Goal: Check status: Check status

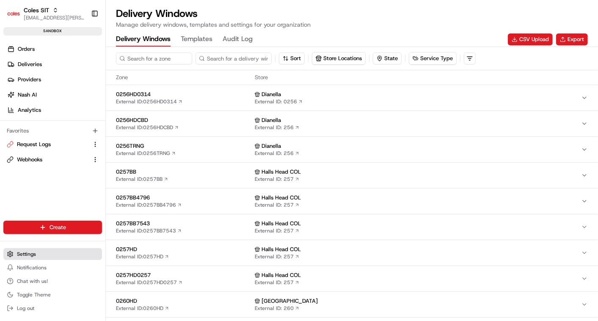
click at [25, 255] on span "Settings" at bounding box center [26, 253] width 19 height 7
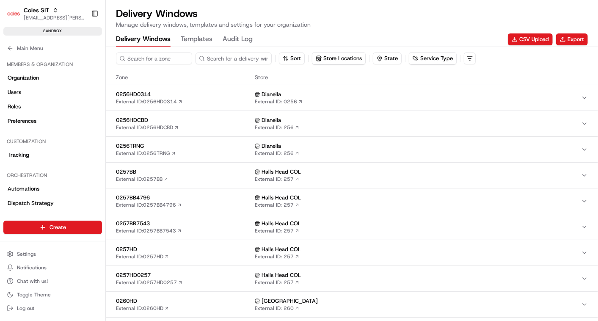
click at [29, 260] on ul "Settings Notifications Chat with us! Toggle Theme Log out" at bounding box center [52, 281] width 99 height 66
click at [30, 259] on button "Settings" at bounding box center [52, 254] width 99 height 12
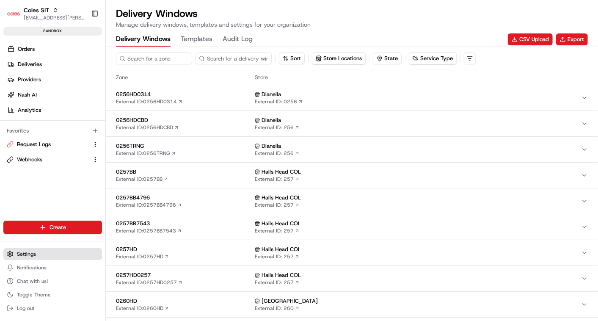
click at [27, 253] on span "Settings" at bounding box center [26, 253] width 19 height 7
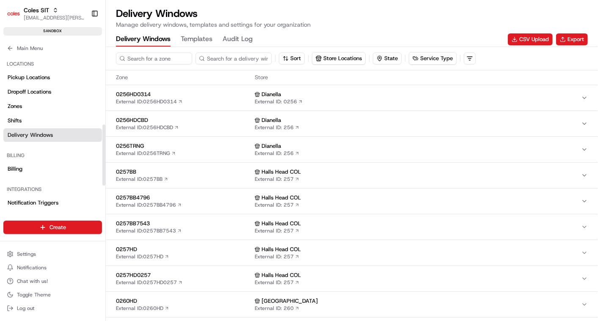
scroll to position [174, 0]
click at [29, 118] on link "Shifts" at bounding box center [52, 120] width 99 height 14
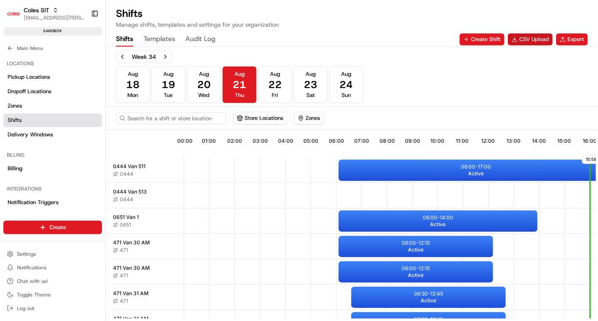
click at [529, 40] on button "CSV Upload" at bounding box center [530, 39] width 45 height 12
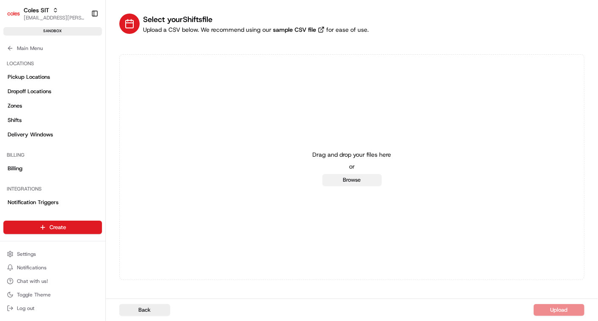
click at [365, 175] on button "Browse" at bounding box center [351, 180] width 59 height 12
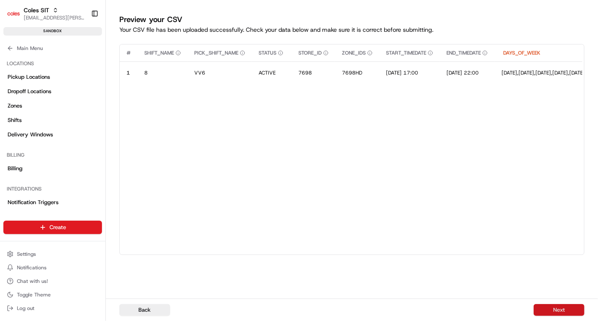
click at [546, 306] on button "Next" at bounding box center [558, 310] width 51 height 12
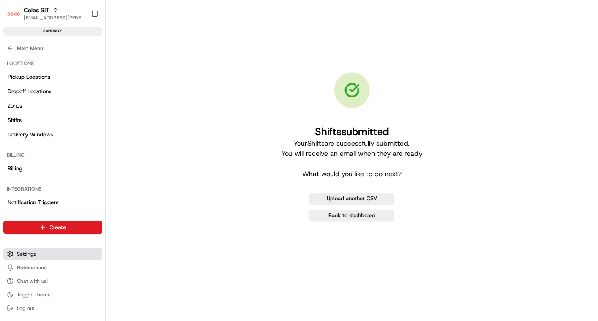
click at [25, 254] on span "Settings" at bounding box center [26, 253] width 19 height 7
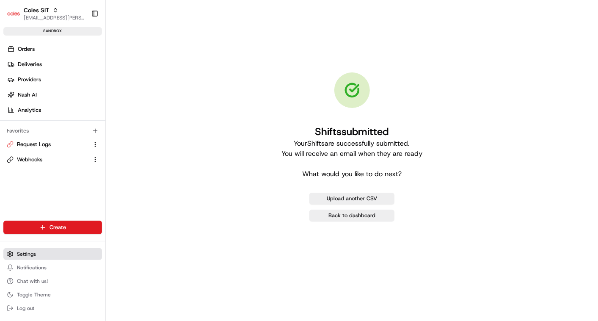
click at [24, 254] on span "Settings" at bounding box center [26, 253] width 19 height 7
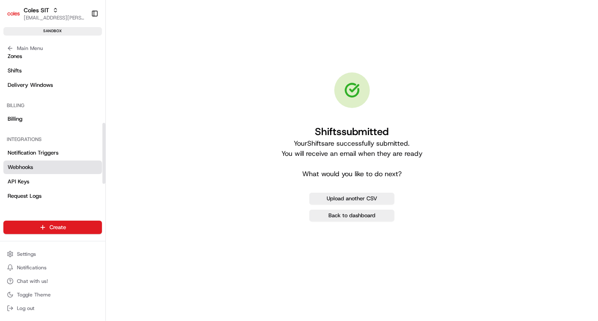
scroll to position [165, 0]
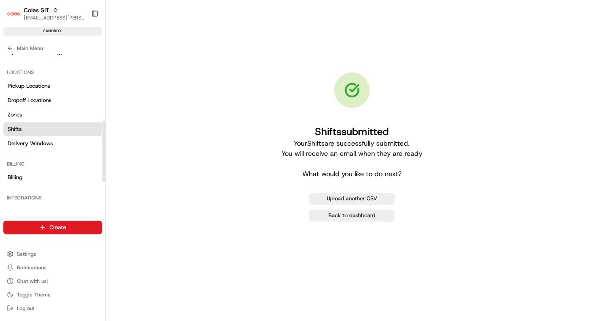
click at [22, 126] on link "Shifts" at bounding box center [52, 129] width 99 height 14
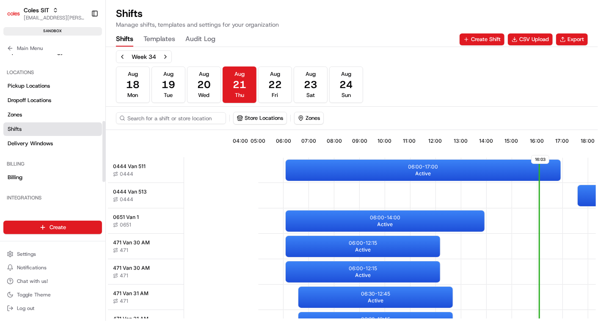
scroll to position [0, 201]
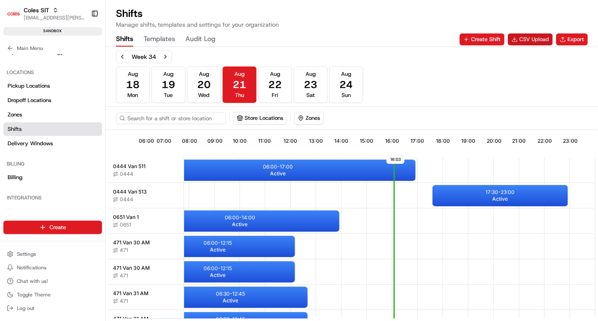
click at [529, 40] on button "CSV Upload" at bounding box center [530, 39] width 45 height 12
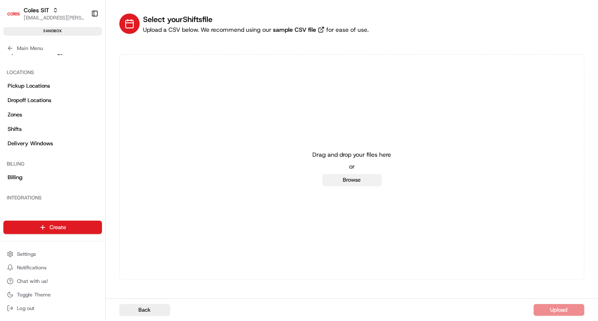
click at [359, 180] on button "Browse" at bounding box center [351, 180] width 59 height 12
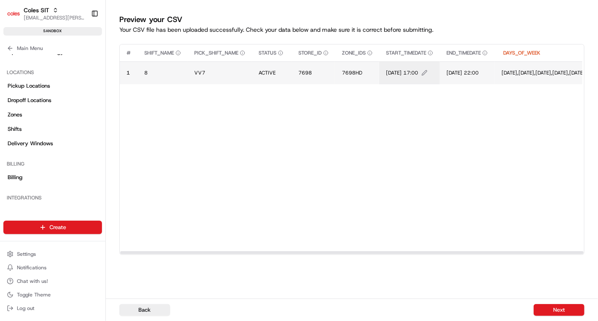
click at [427, 70] on icon "Edit START_TIMEDATE value" at bounding box center [424, 73] width 6 height 6
click at [436, 66] on input "22/08/2025 17:00" at bounding box center [438, 63] width 94 height 15
type input "22/08/2025 19:00"
click at [522, 242] on div at bounding box center [299, 160] width 598 height 321
click at [427, 71] on icon "Edit START_TIMEDATE value" at bounding box center [424, 73] width 6 height 6
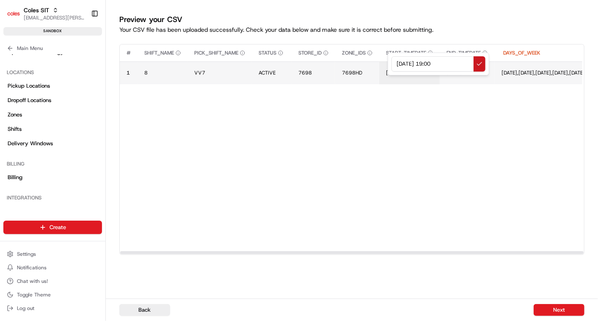
click at [479, 65] on button at bounding box center [479, 63] width 12 height 15
click at [552, 312] on button "Next" at bounding box center [558, 310] width 51 height 12
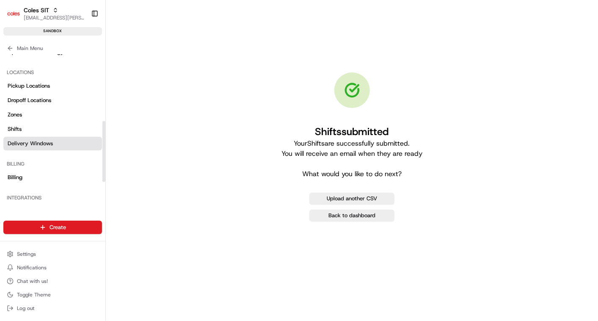
click at [36, 141] on span "Delivery Windows" at bounding box center [30, 144] width 45 height 8
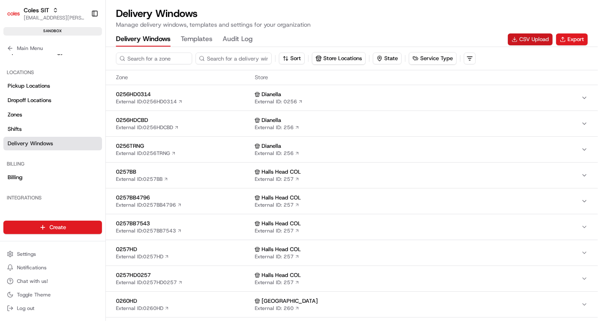
click at [524, 42] on button "CSV Upload" at bounding box center [530, 39] width 45 height 12
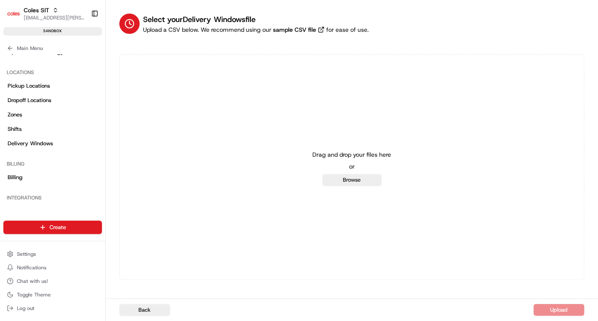
click at [344, 185] on button "Browse" at bounding box center [351, 180] width 59 height 12
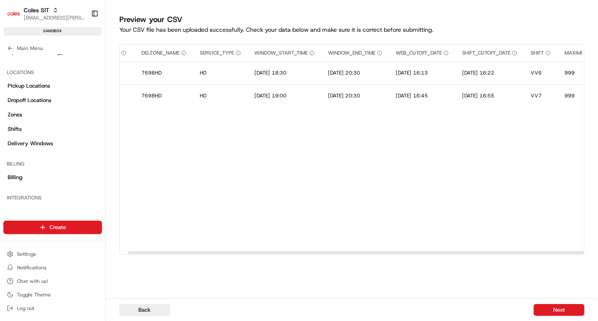
scroll to position [0, 32]
click at [34, 127] on link "Shifts" at bounding box center [52, 129] width 99 height 14
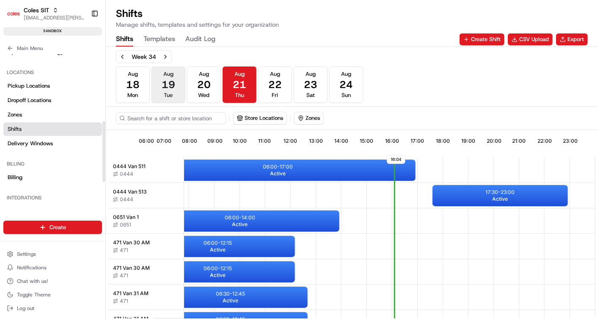
scroll to position [0, 201]
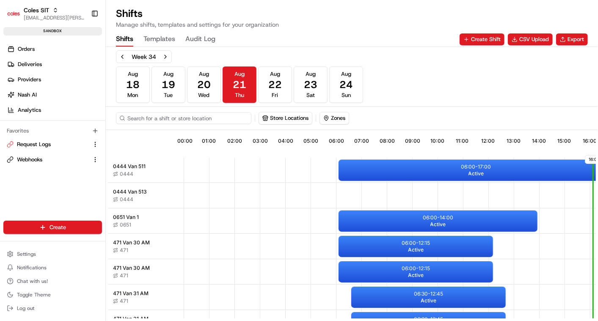
click at [175, 115] on input at bounding box center [183, 118] width 135 height 12
type input "7698"
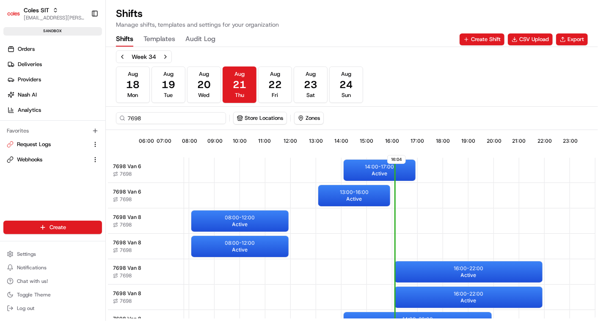
scroll to position [97, 202]
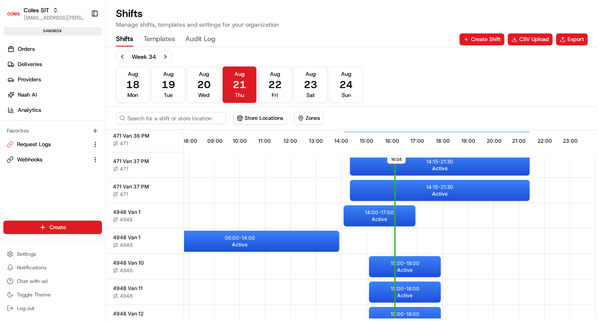
scroll to position [437, 202]
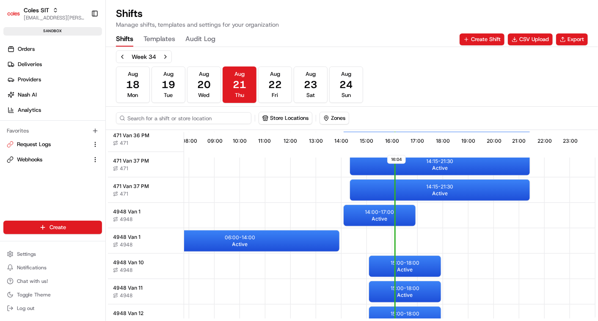
click at [197, 114] on input at bounding box center [183, 118] width 135 height 12
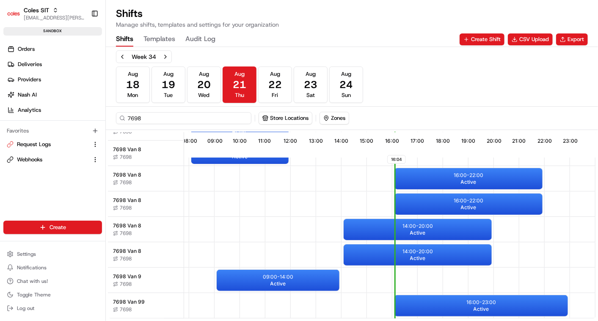
scroll to position [97, 202]
type input "7698"
click at [284, 92] on button "Aug 22 Fri" at bounding box center [275, 84] width 34 height 36
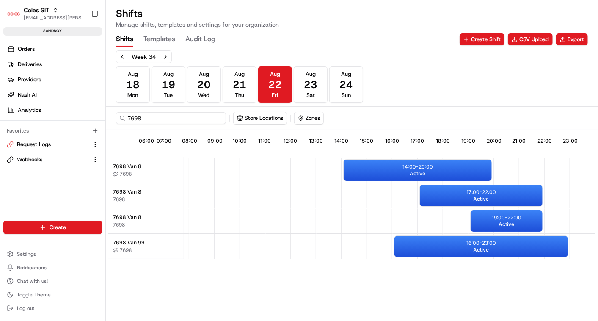
scroll to position [0, 198]
click at [253, 91] on button "Aug 21 Thu" at bounding box center [239, 84] width 34 height 36
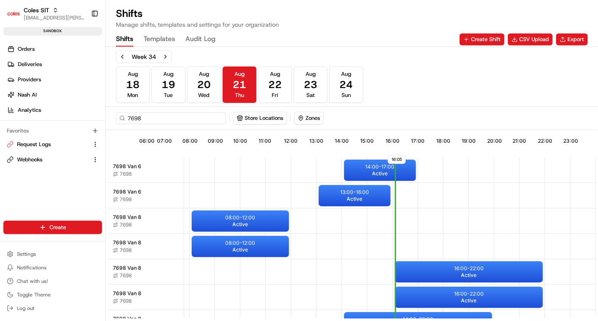
scroll to position [97, 198]
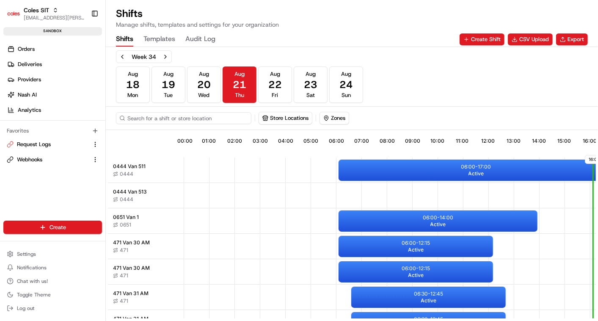
click at [168, 114] on input at bounding box center [183, 118] width 135 height 12
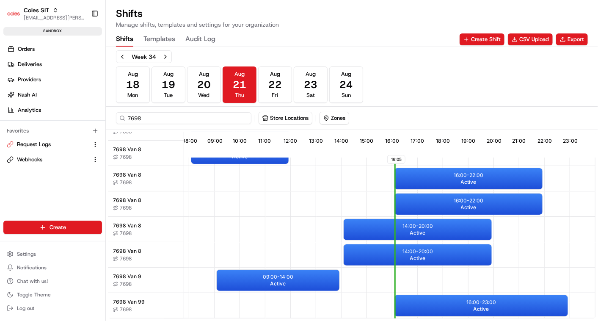
scroll to position [0, 201]
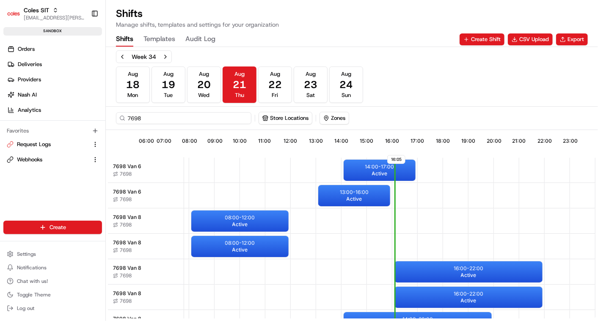
type input "7698"
click at [16, 250] on button "Settings" at bounding box center [52, 254] width 99 height 12
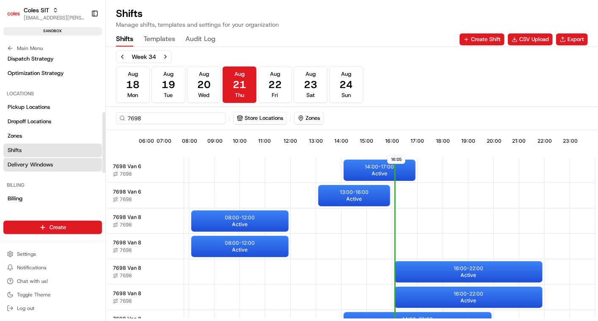
scroll to position [143, 0]
click at [25, 148] on link "Shifts" at bounding box center [52, 152] width 99 height 14
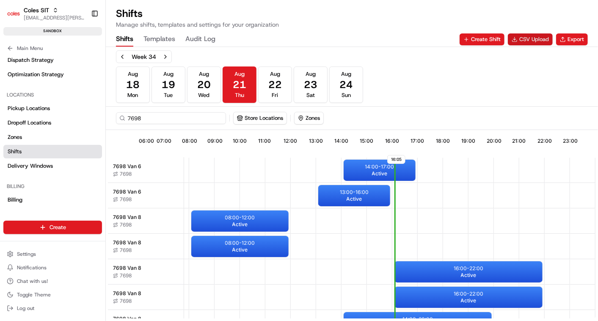
click at [534, 39] on button "CSV Upload" at bounding box center [530, 39] width 45 height 12
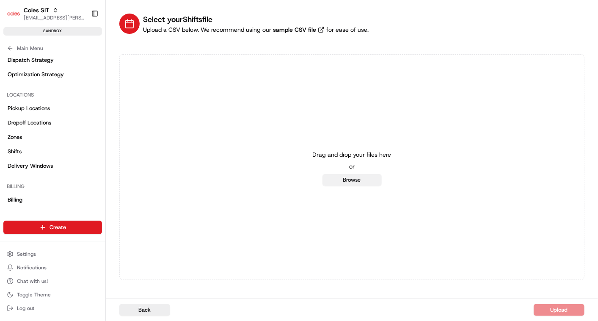
click at [351, 178] on button "Browse" at bounding box center [351, 180] width 59 height 12
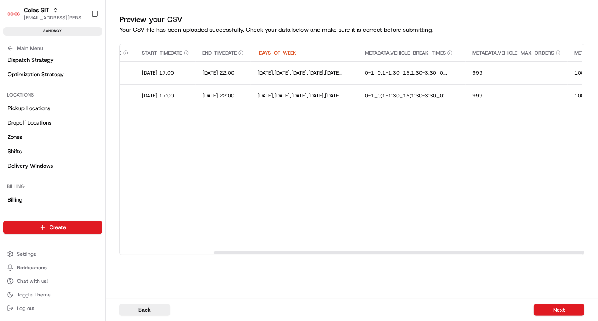
scroll to position [0, 244]
click at [561, 308] on button "Next" at bounding box center [558, 310] width 51 height 12
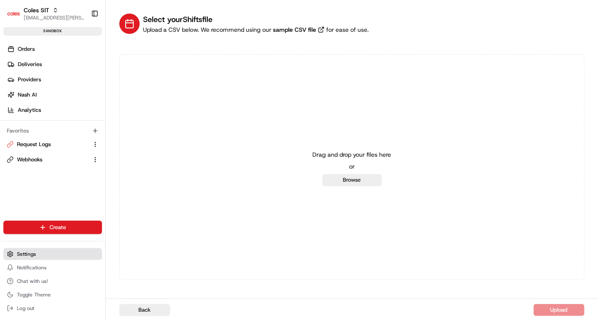
click at [30, 257] on button "Settings" at bounding box center [52, 254] width 99 height 12
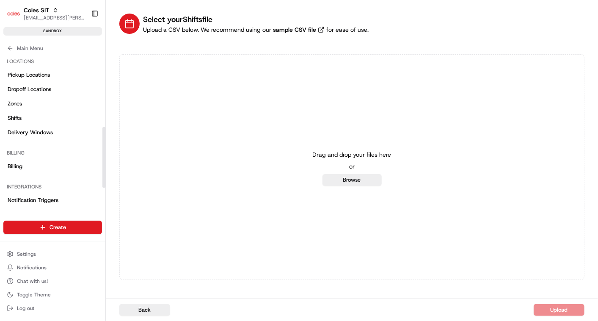
scroll to position [181, 0]
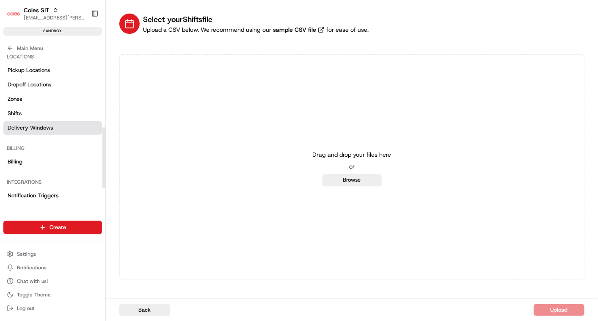
click at [25, 126] on span "Delivery Windows" at bounding box center [30, 128] width 45 height 8
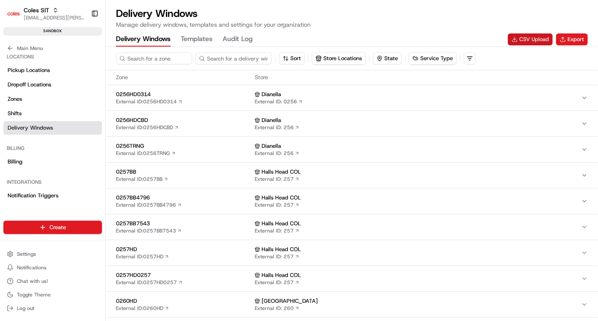
click at [527, 41] on button "CSV Upload" at bounding box center [530, 39] width 45 height 12
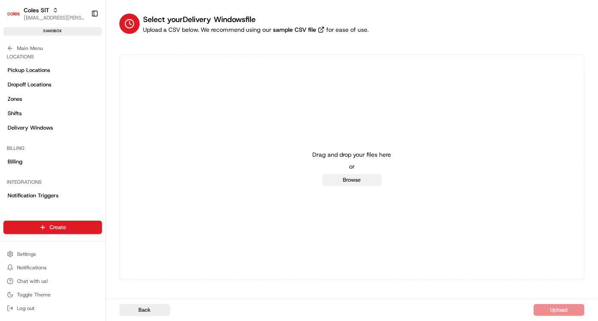
click at [358, 177] on button "Browse" at bounding box center [351, 180] width 59 height 12
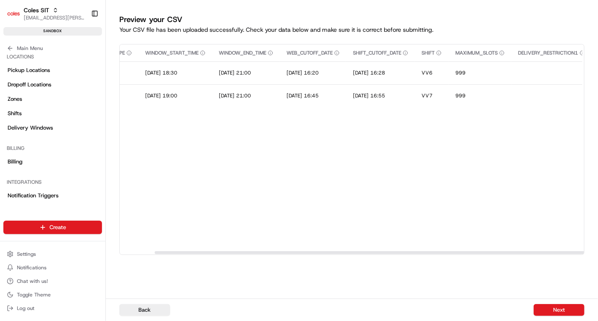
scroll to position [0, 143]
click at [552, 308] on button "Next" at bounding box center [558, 310] width 51 height 12
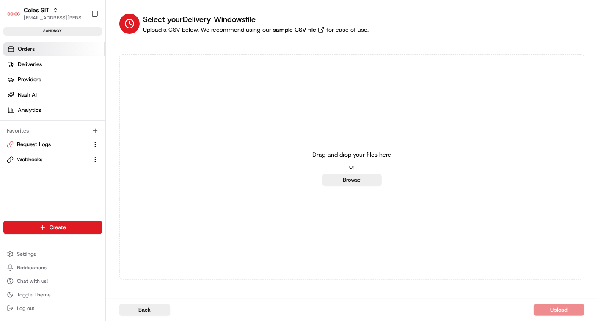
click at [38, 46] on link "Orders" at bounding box center [54, 49] width 102 height 14
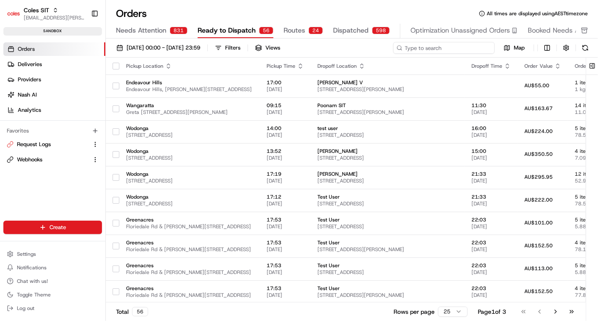
click at [433, 50] on input at bounding box center [444, 48] width 102 height 12
paste input "a216643311"
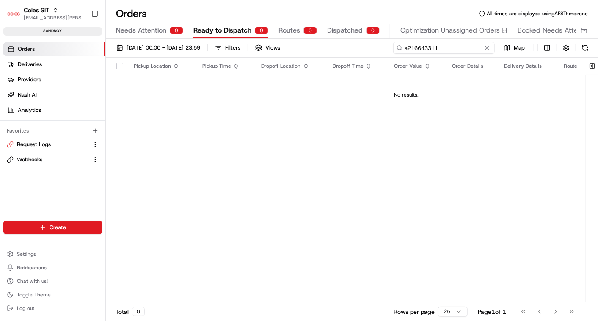
click at [406, 46] on input "a216643311" at bounding box center [444, 48] width 102 height 12
type input "216643311"
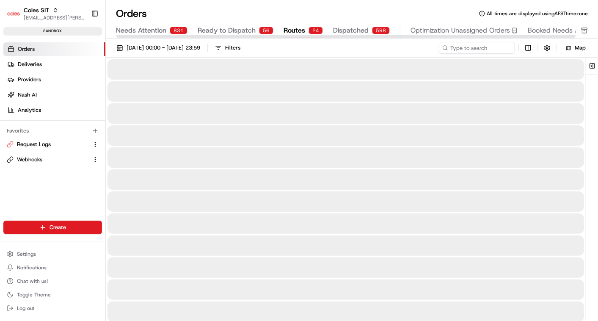
click at [291, 26] on span "Routes" at bounding box center [294, 30] width 22 height 10
click at [345, 29] on span "Dispatched" at bounding box center [351, 30] width 36 height 10
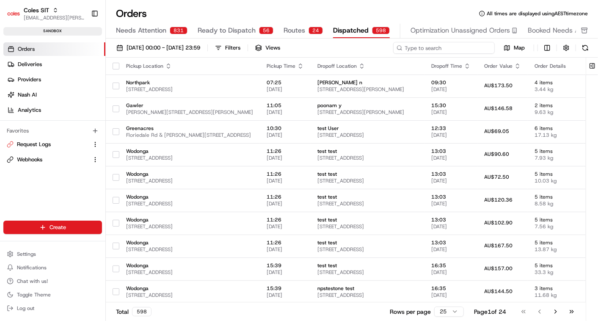
click at [435, 43] on input at bounding box center [444, 48] width 102 height 12
paste input "a216643311"
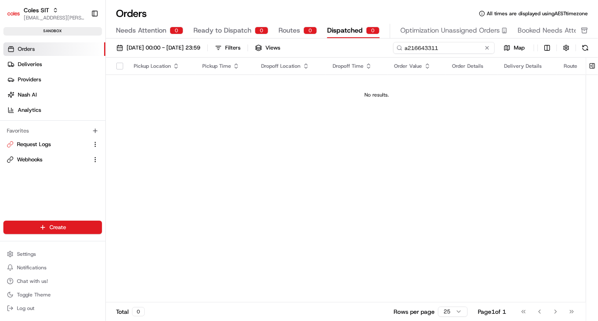
click at [405, 47] on input "a216643311" at bounding box center [444, 48] width 102 height 12
type input "216643311"
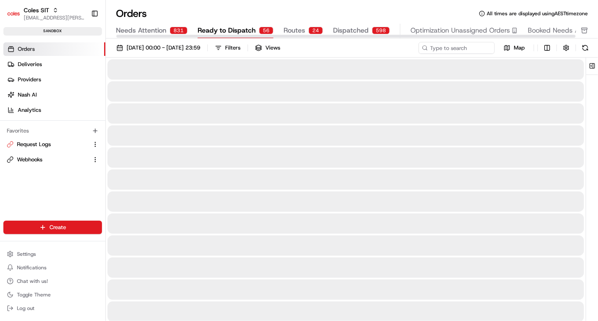
click at [232, 31] on span "Ready to Dispatch" at bounding box center [227, 30] width 58 height 10
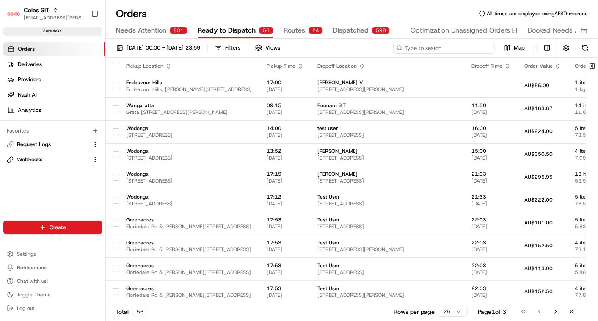
click at [448, 49] on input at bounding box center [444, 48] width 102 height 12
paste input "a216643311"
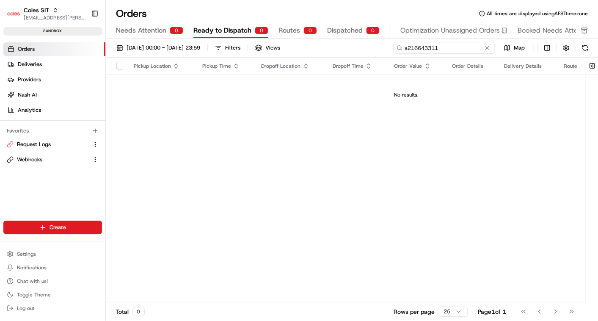
click at [404, 47] on input "a216643311" at bounding box center [444, 48] width 102 height 12
type input "216643311"
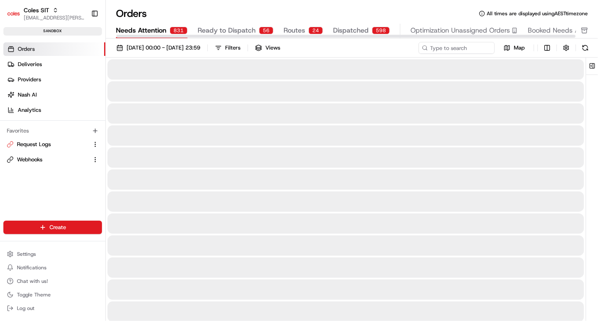
click at [137, 29] on span "Needs Attention" at bounding box center [141, 30] width 50 height 10
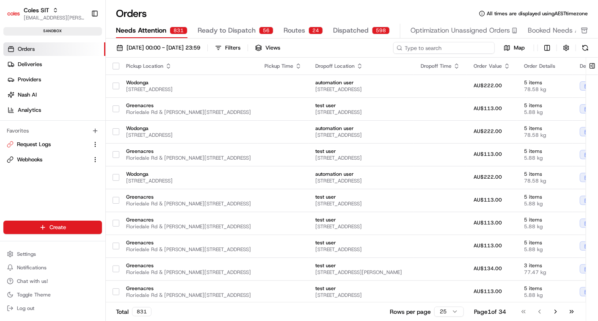
click at [434, 44] on input at bounding box center [444, 48] width 102 height 12
paste input "a216643311"
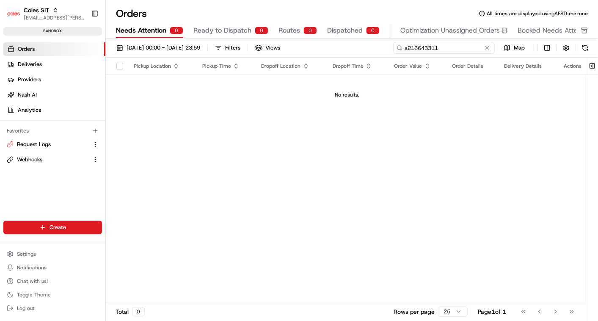
click at [407, 48] on input "a216643311" at bounding box center [444, 48] width 102 height 12
type input "216643311"
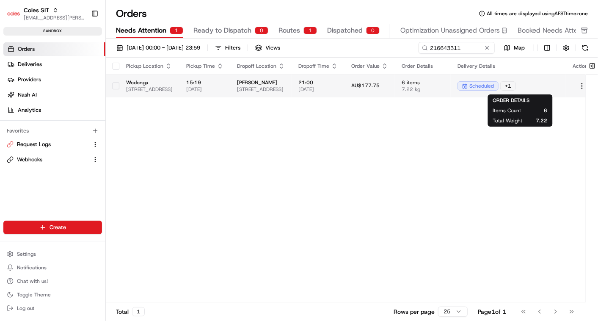
click at [444, 83] on span "6 items" at bounding box center [422, 82] width 42 height 7
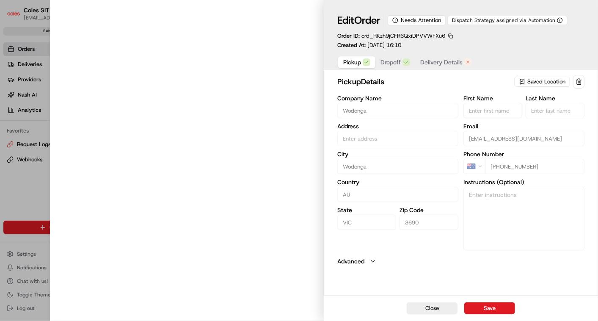
type input "1-13 South St, Wodonga VIC 3690, Australia"
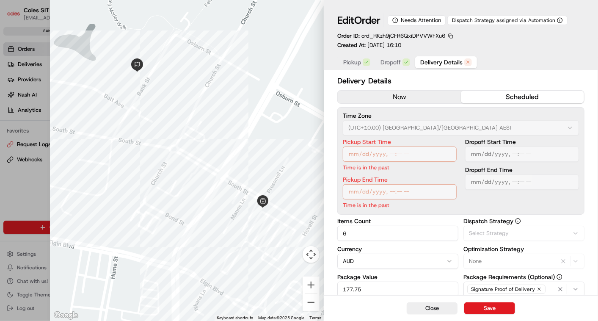
click at [442, 64] on span "Delivery Details" at bounding box center [441, 62] width 42 height 8
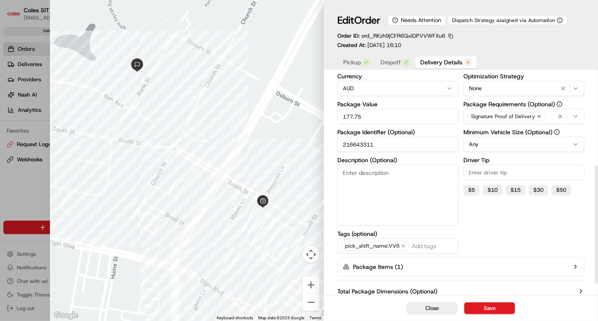
scroll to position [192, 0]
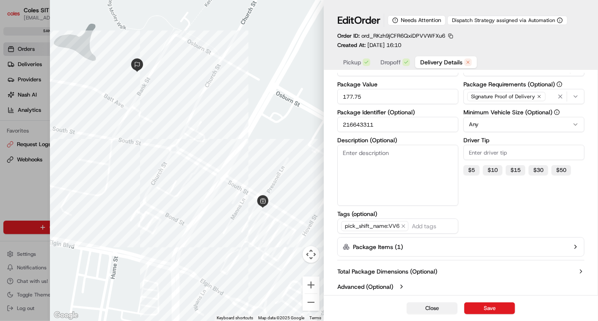
click at [435, 307] on button "Close" at bounding box center [431, 308] width 51 height 12
type input "1"
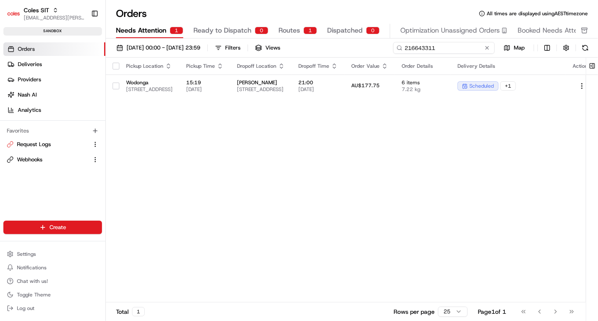
click at [435, 46] on input "216643311" at bounding box center [444, 48] width 102 height 12
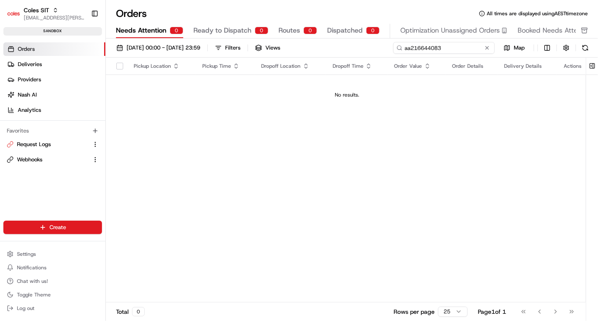
click at [408, 48] on input "aa216644083" at bounding box center [444, 48] width 102 height 12
type input "216644083"
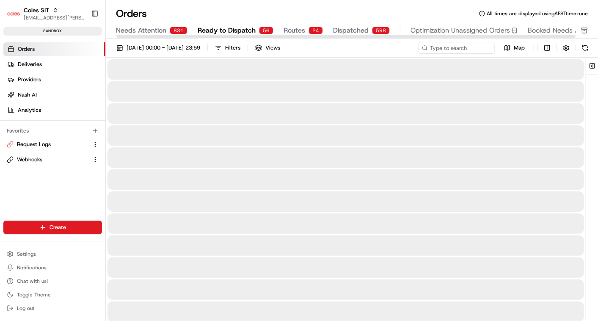
click at [240, 30] on span "Ready to Dispatch" at bounding box center [227, 30] width 58 height 10
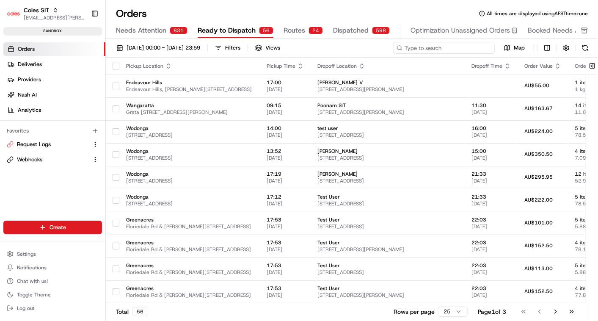
click at [433, 47] on input at bounding box center [444, 48] width 102 height 12
paste input "a216644083"
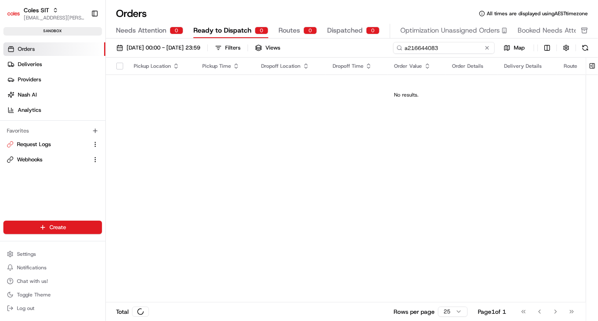
click at [408, 46] on input "a216644083" at bounding box center [444, 48] width 102 height 12
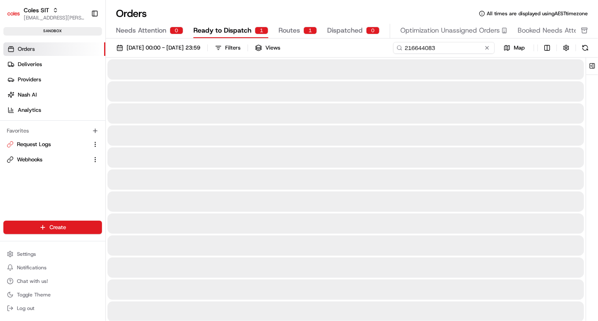
type input "216644083"
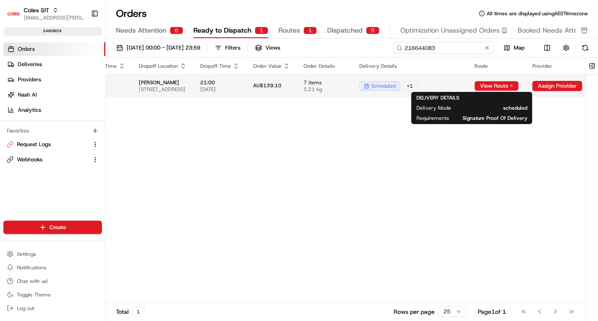
scroll to position [0, 181]
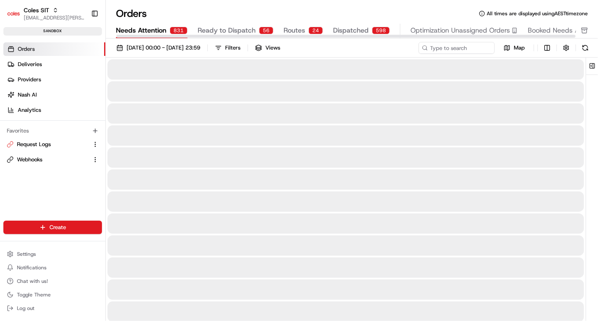
click at [133, 26] on span "Needs Attention" at bounding box center [141, 30] width 50 height 10
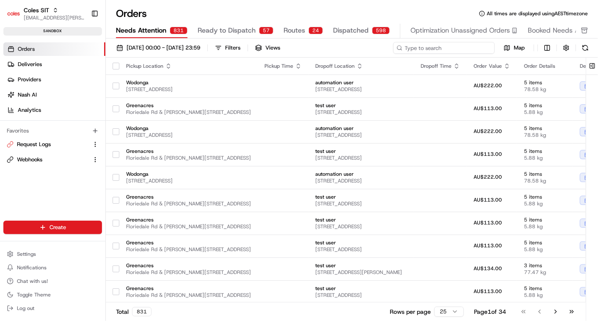
click at [453, 43] on input at bounding box center [444, 48] width 102 height 12
paste input "a216644083"
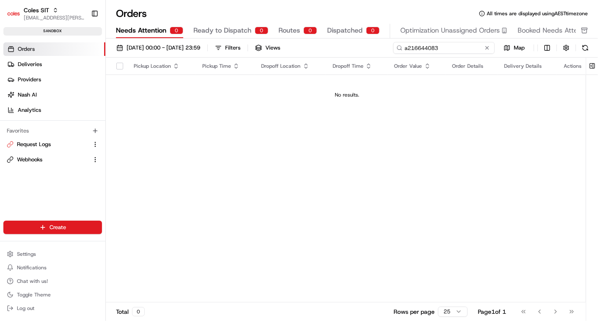
click at [417, 50] on input "a216644083" at bounding box center [444, 48] width 102 height 12
paste input "3311"
click at [408, 48] on input "a216643311" at bounding box center [444, 48] width 102 height 12
type input "216643311"
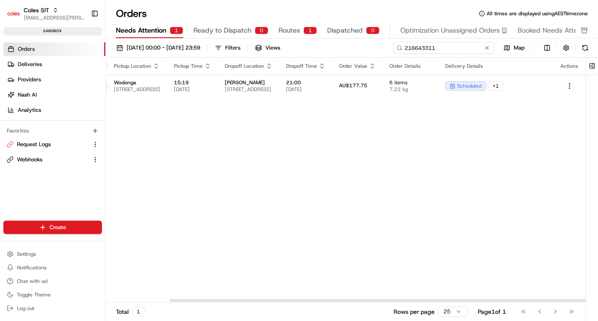
scroll to position [0, 78]
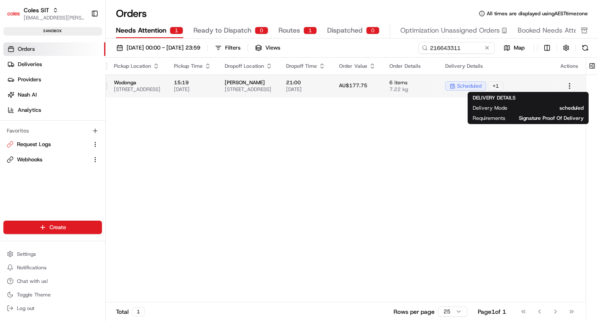
click at [503, 85] on div "+ 1" at bounding box center [496, 85] width 16 height 9
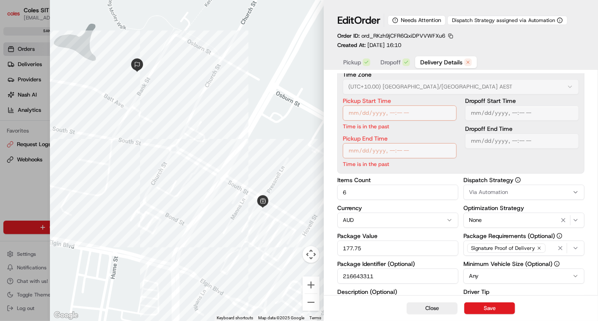
scroll to position [0, 0]
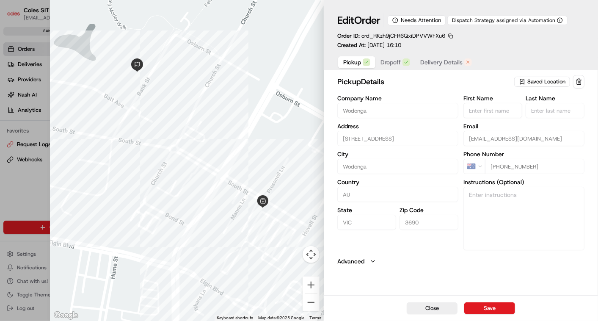
click at [350, 63] on span "Pickup" at bounding box center [352, 62] width 18 height 8
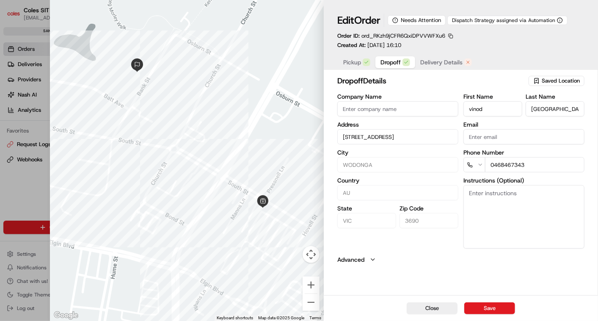
click at [393, 62] on span "Dropoff" at bounding box center [390, 62] width 20 height 8
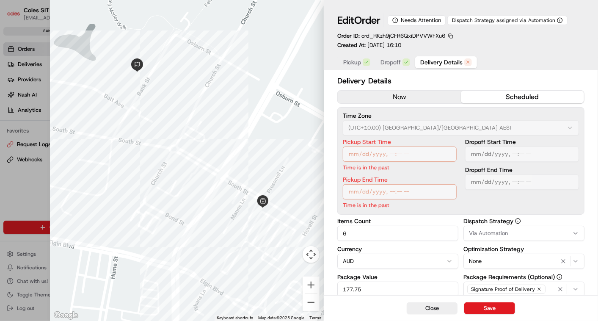
click at [429, 61] on span "Delivery Details" at bounding box center [441, 62] width 42 height 8
type input "1"
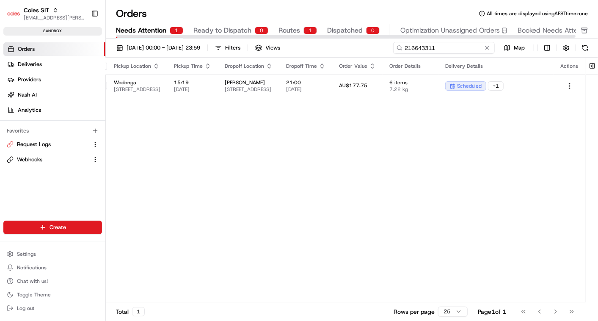
click at [439, 48] on input "216643311" at bounding box center [444, 48] width 102 height 12
paste input "a"
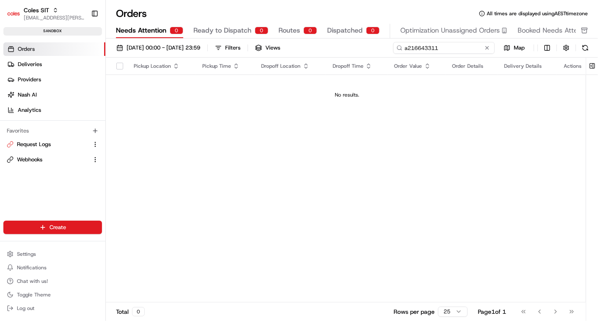
click at [406, 47] on input "a216643311" at bounding box center [444, 48] width 102 height 12
type input "216643311"
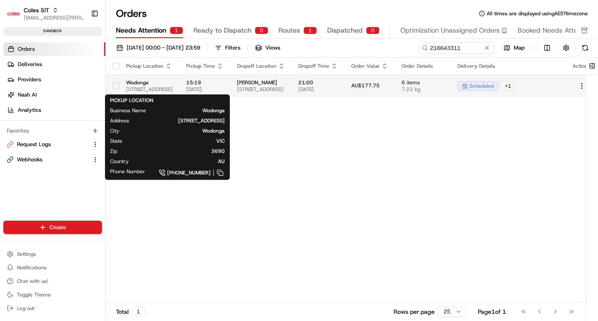
click at [173, 85] on span "Wodonga" at bounding box center [149, 82] width 47 height 7
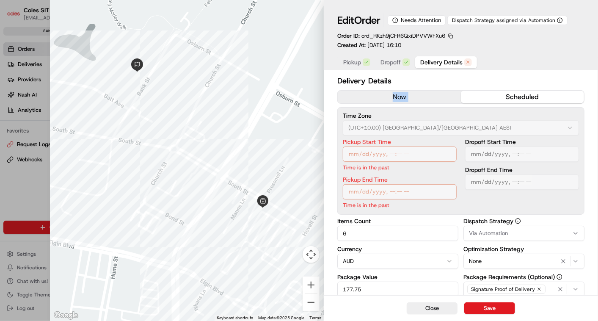
drag, startPoint x: 499, startPoint y: 89, endPoint x: 496, endPoint y: 96, distance: 8.0
click at [496, 96] on div "Delivery Details now scheduled Time Zone (UTC+10.00) Australia/Sydney AEST Pick…" at bounding box center [460, 281] width 247 height 412
click at [496, 96] on button "scheduled" at bounding box center [522, 97] width 123 height 13
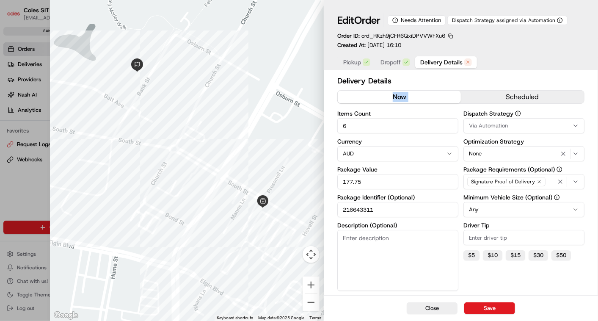
click at [424, 98] on button "now" at bounding box center [399, 97] width 123 height 13
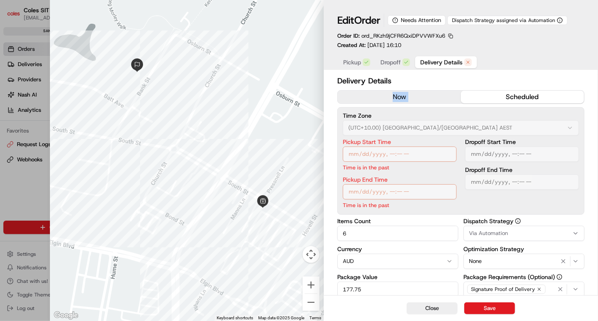
click at [476, 93] on button "scheduled" at bounding box center [522, 97] width 123 height 13
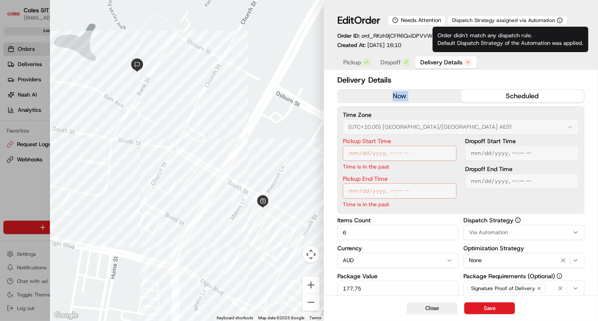
click at [479, 19] on span "Dispatch Strategy assigned via Automation" at bounding box center [503, 20] width 103 height 7
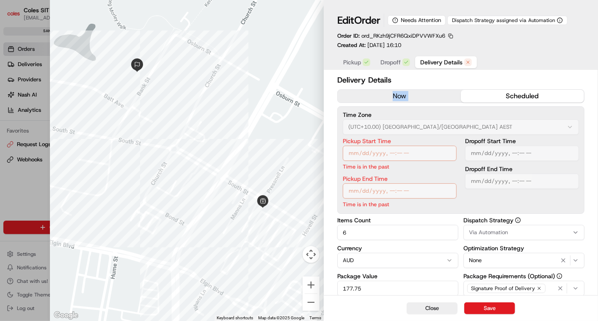
click at [479, 19] on span "Dispatch Strategy assigned via Automation" at bounding box center [503, 20] width 103 height 7
drag, startPoint x: 479, startPoint y: 19, endPoint x: 561, endPoint y: 19, distance: 82.1
click at [561, 19] on icon "button" at bounding box center [560, 20] width 6 height 6
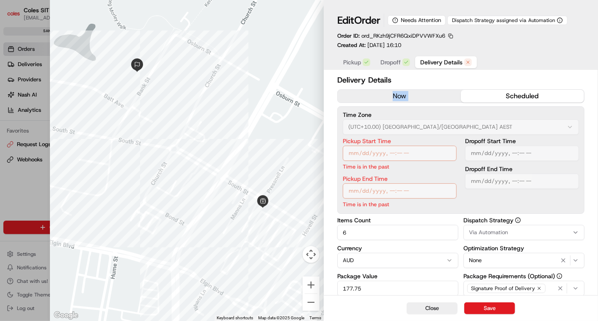
click at [574, 239] on button "Via Automation" at bounding box center [523, 232] width 121 height 15
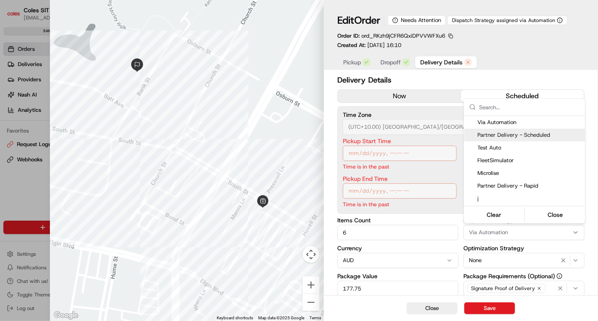
click at [568, 50] on body "Coles SIT vinod.valluri@coles.com.au Toggle Sidebar sandbox Orders Deliveries P…" at bounding box center [299, 160] width 598 height 321
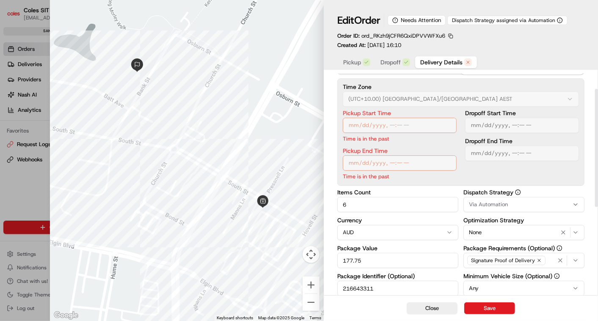
scroll to position [0, 0]
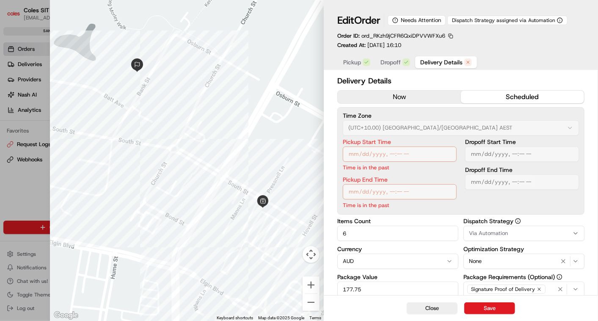
click at [538, 229] on div "Via Automation" at bounding box center [523, 233] width 117 height 8
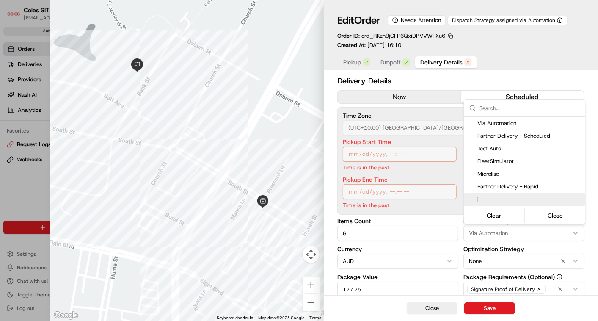
click at [425, 307] on body "Coles SIT vinod.valluri@coles.com.au Toggle Sidebar sandbox Orders Deliveries P…" at bounding box center [299, 160] width 598 height 321
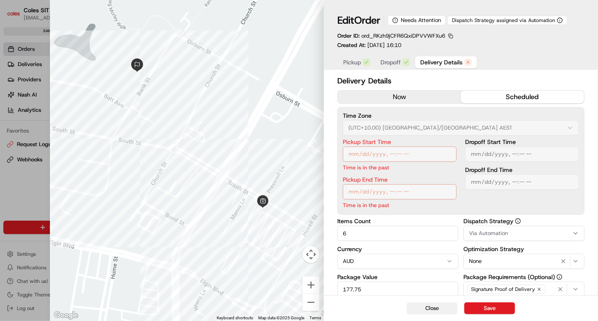
click at [427, 307] on button "Close" at bounding box center [431, 308] width 51 height 12
type input "1"
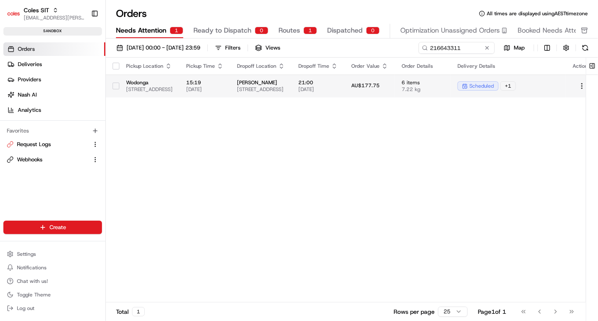
click at [115, 86] on button "button" at bounding box center [116, 85] width 7 height 7
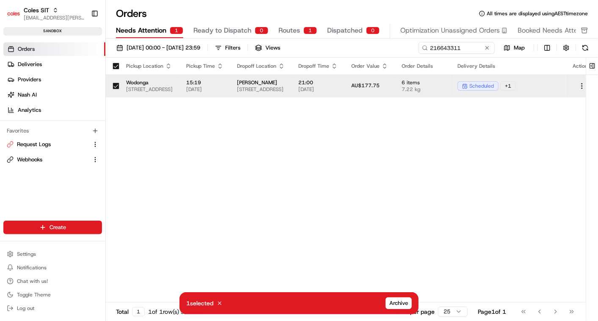
scroll to position [0, 108]
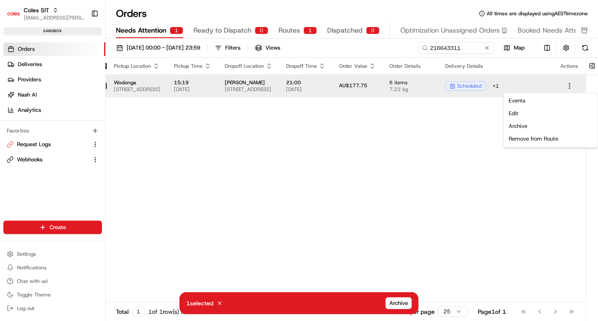
click at [573, 83] on html "Coles SIT vinod.valluri@coles.com.au Toggle Sidebar sandbox Orders Deliveries P…" at bounding box center [299, 160] width 598 height 321
click at [541, 113] on div "Edit" at bounding box center [550, 113] width 91 height 13
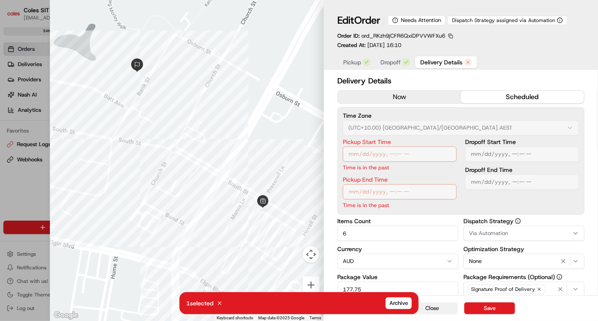
click at [433, 308] on button "Close" at bounding box center [431, 308] width 51 height 12
type input "1"
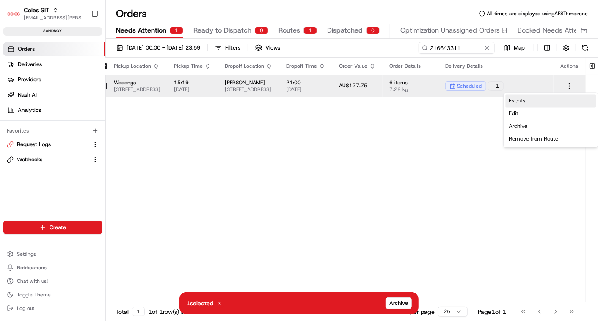
click at [531, 102] on link "Events" at bounding box center [550, 101] width 91 height 13
click at [570, 86] on html "Coles SIT vinod.valluri@coles.com.au Toggle Sidebar sandbox Orders Deliveries P…" at bounding box center [299, 160] width 598 height 321
click at [541, 117] on div "Edit" at bounding box center [550, 113] width 91 height 13
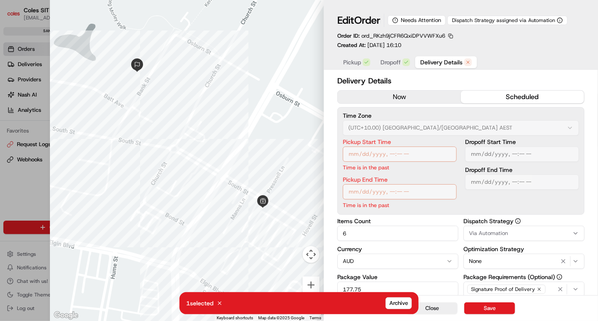
click at [566, 199] on div "Dropoff Start Time Dropoff End Time" at bounding box center [522, 174] width 114 height 70
click at [221, 307] on div at bounding box center [187, 160] width 274 height 321
click at [451, 66] on span "Delivery Details" at bounding box center [441, 62] width 42 height 8
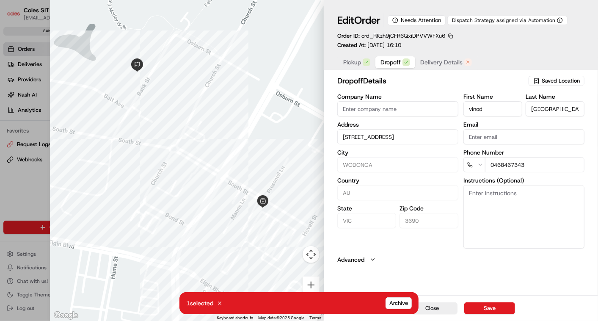
click at [390, 64] on span "Dropoff" at bounding box center [390, 62] width 20 height 8
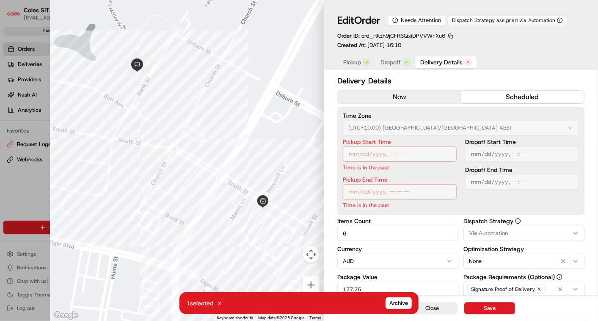
click at [428, 59] on span "Delivery Details" at bounding box center [441, 62] width 42 height 8
click at [522, 233] on div "Delivery Details now scheduled Time Zone (UTC+10.00) Australia/Sydney AEST Pick…" at bounding box center [460, 281] width 247 height 412
click at [522, 233] on div "Via Automation" at bounding box center [523, 233] width 117 height 8
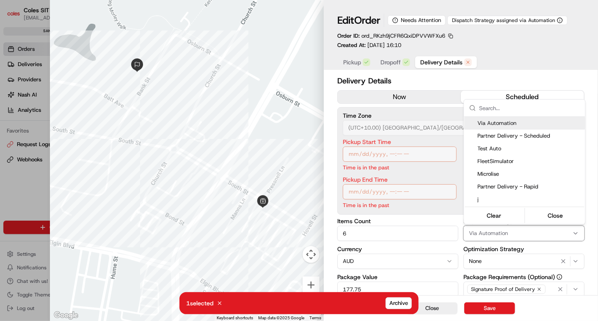
click at [522, 233] on body "Coles SIT vinod.valluri@coles.com.au Toggle Sidebar sandbox Orders Deliveries P…" at bounding box center [299, 160] width 598 height 321
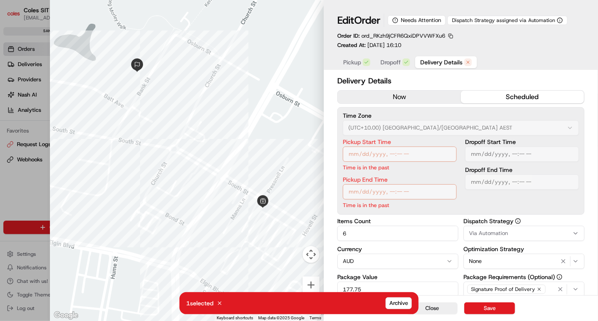
click at [522, 233] on body "Coles SIT vinod.valluri@coles.com.au Toggle Sidebar sandbox Orders Deliveries P…" at bounding box center [299, 160] width 598 height 321
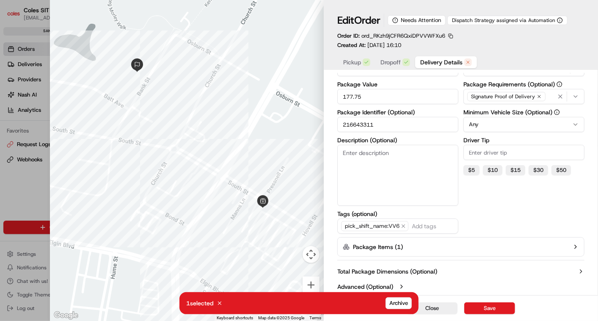
scroll to position [0, 0]
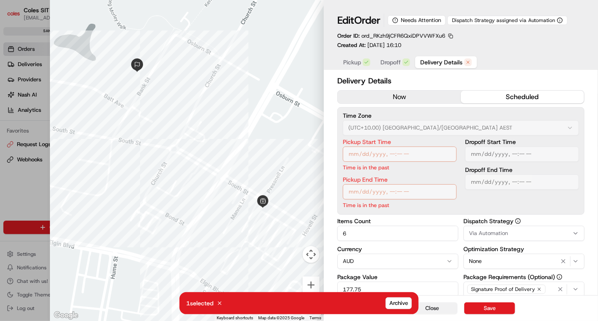
click at [441, 313] on button "Close" at bounding box center [431, 308] width 51 height 12
type input "1"
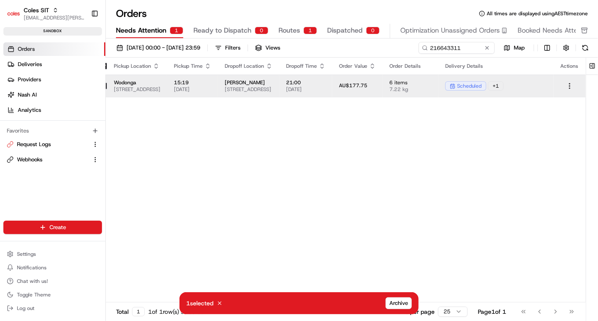
click at [358, 174] on div "Pickup Location Pickup Time Dropoff Location Dropoff Time Order Value Order Det…" at bounding box center [339, 180] width 492 height 244
click at [327, 178] on div "Pickup Location Pickup Time Dropoff Location Dropoff Time Order Value Order Det…" at bounding box center [339, 180] width 492 height 244
click at [519, 210] on div "Pickup Location Pickup Time Dropoff Location Dropoff Time Order Value Order Det…" at bounding box center [339, 180] width 492 height 244
click at [439, 50] on input "216643311" at bounding box center [444, 48] width 102 height 12
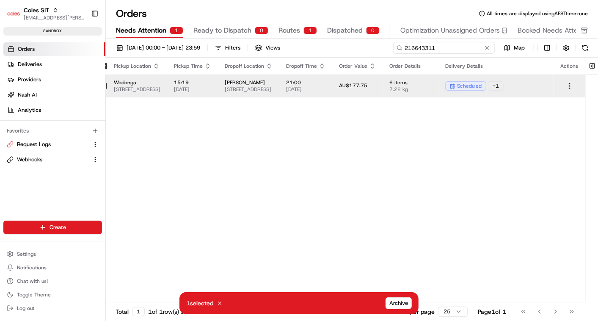
paste input "a216644083"
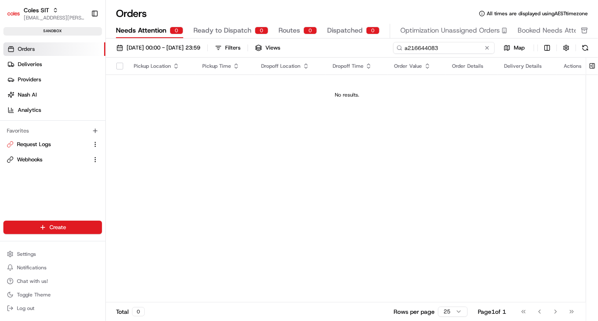
click at [406, 50] on input "a216644083" at bounding box center [444, 48] width 102 height 12
type input "216644083"
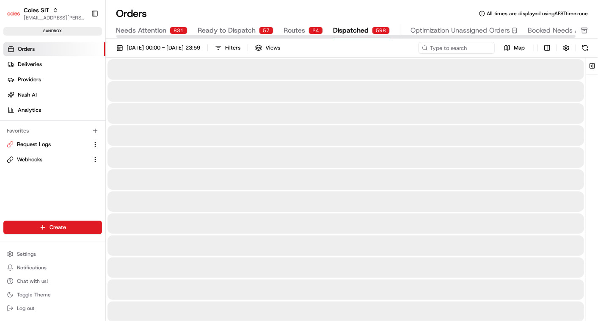
click at [342, 32] on span "Dispatched" at bounding box center [351, 30] width 36 height 10
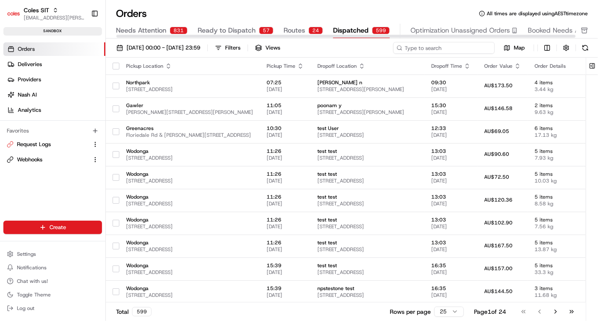
click at [441, 43] on input at bounding box center [444, 48] width 102 height 12
paste input "a216644083"
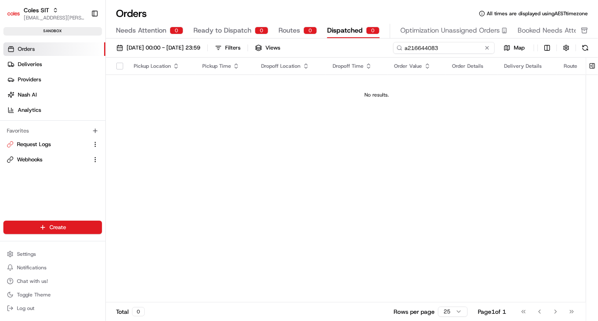
click at [407, 47] on input "a216644083" at bounding box center [444, 48] width 102 height 12
type input "216644083"
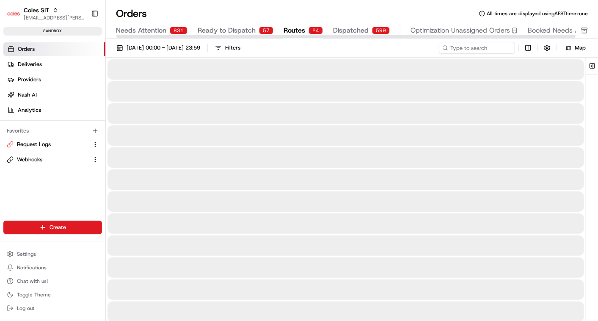
click at [278, 24] on div "Needs Attention 831 Ready to Dispatch 57 Routes 24 Dispatched 599 Optimization …" at bounding box center [372, 31] width 513 height 14
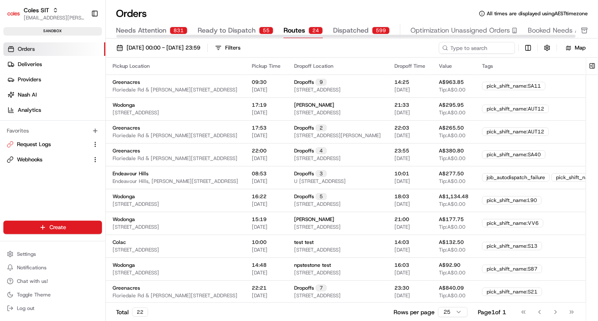
click at [354, 36] on div at bounding box center [345, 36] width 459 height 3
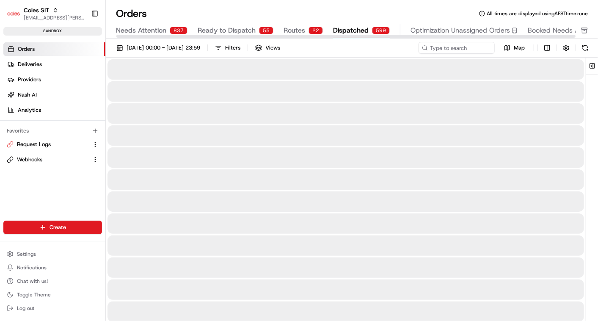
click at [350, 29] on span "Dispatched" at bounding box center [351, 30] width 36 height 10
